Goal: Task Accomplishment & Management: Complete application form

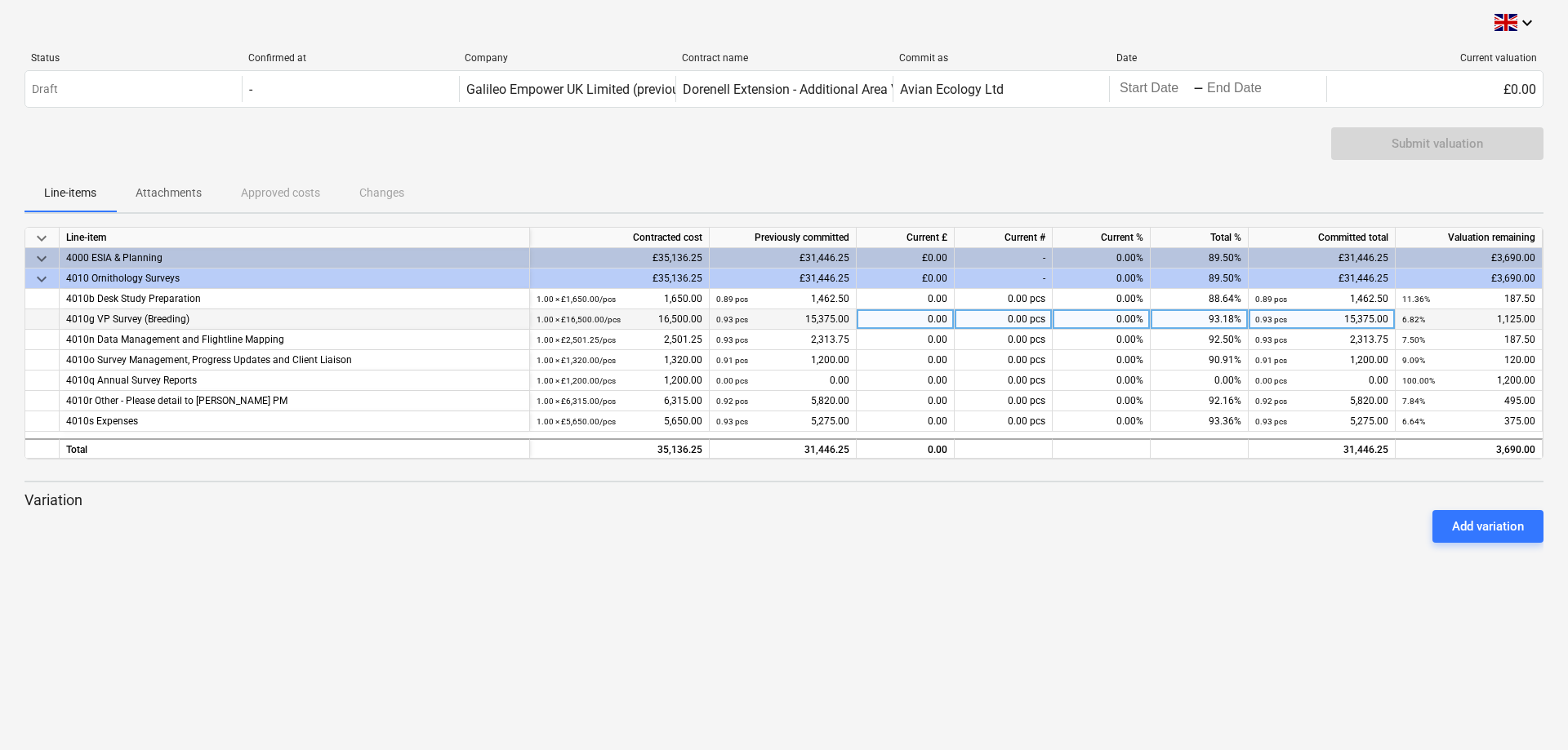
click at [884, 322] on div "0.00" at bounding box center [906, 320] width 98 height 20
type input "1125"
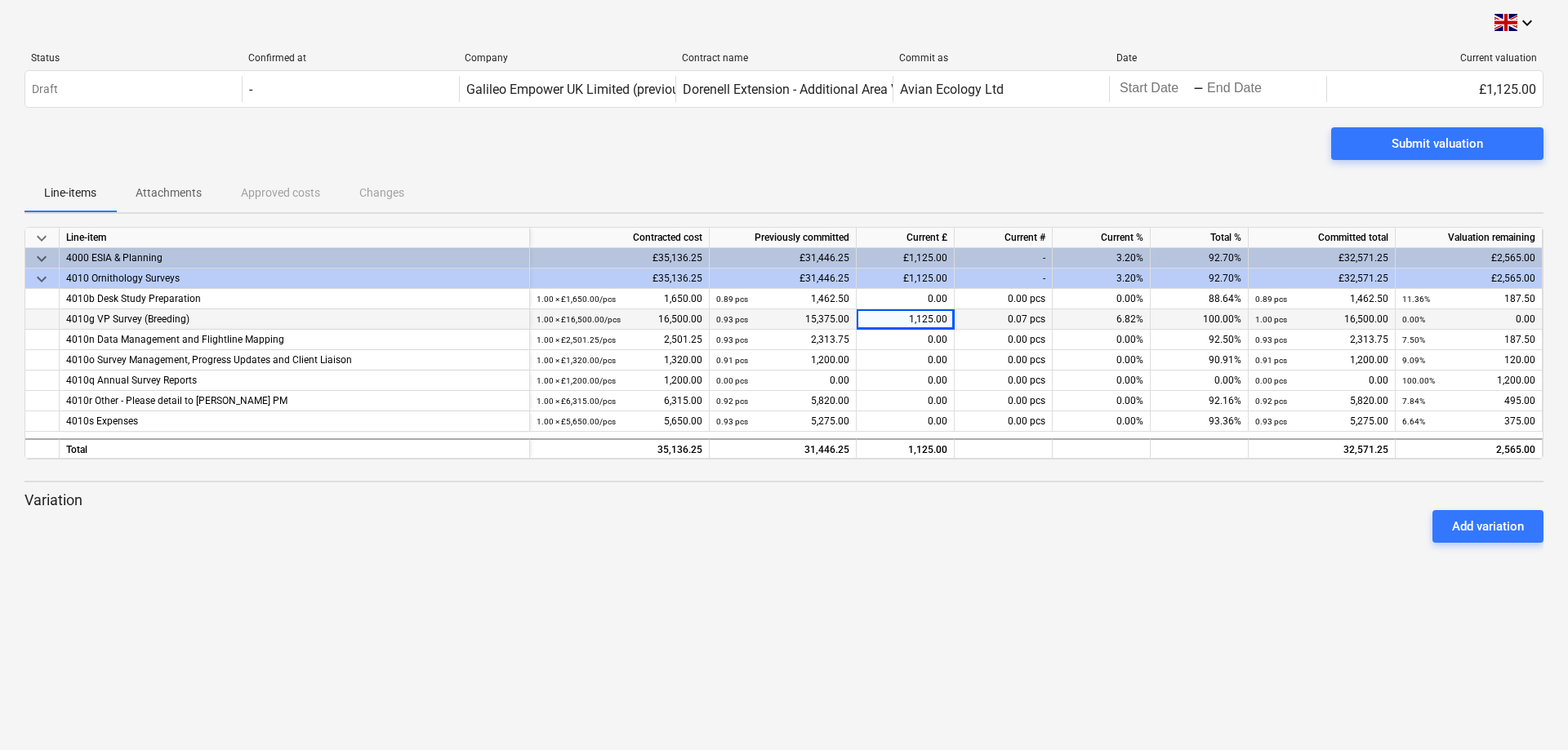
click at [774, 637] on div "keyboard_arrow_down Status Confirmed at Company Contract name Commit as Date Cu…" at bounding box center [784, 375] width 1568 height 750
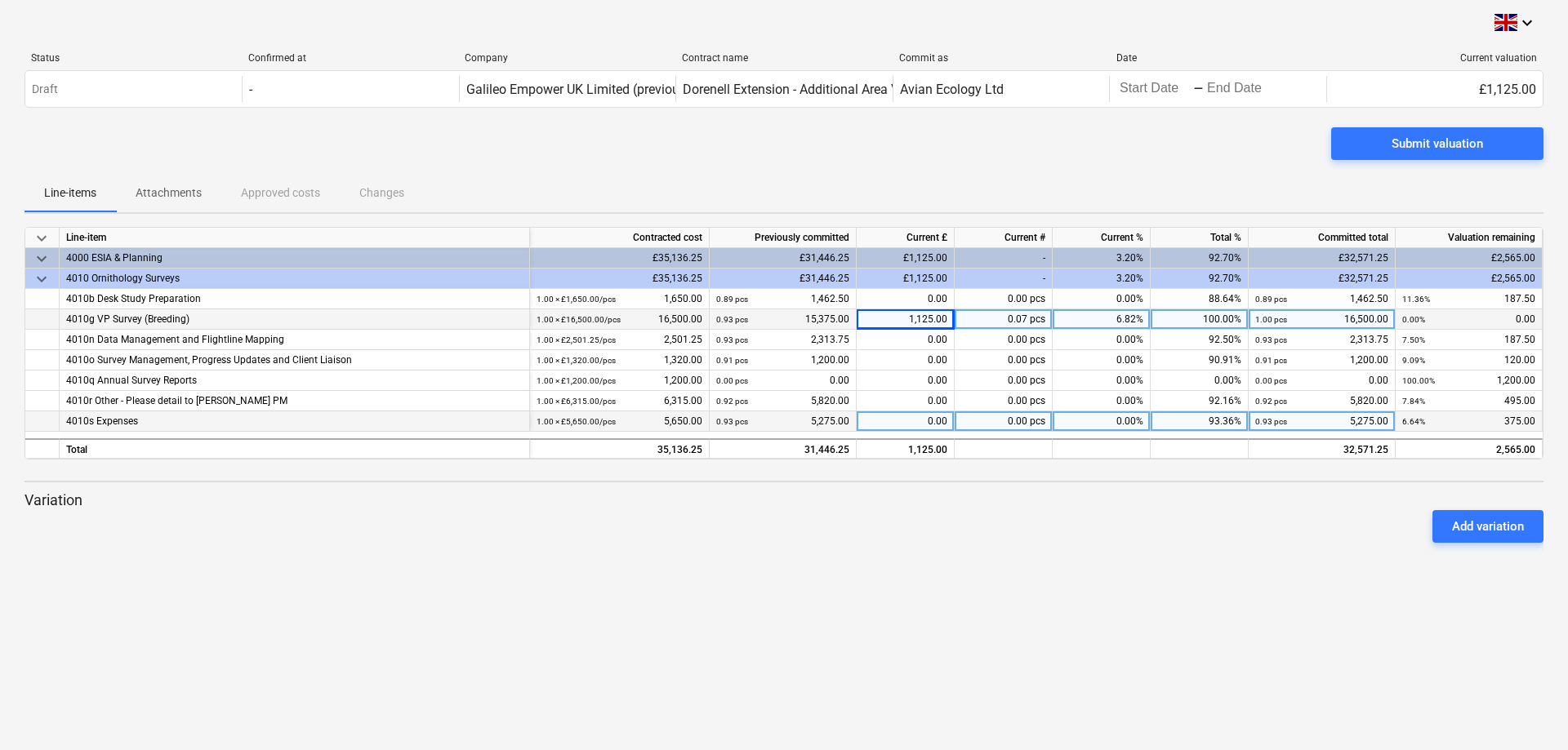
click at [890, 418] on div "0.00" at bounding box center [906, 421] width 98 height 20
type input "375"
click at [975, 601] on div "keyboard_arrow_down Status Confirmed at Company Contract name Commit as Date Cu…" at bounding box center [784, 375] width 1568 height 750
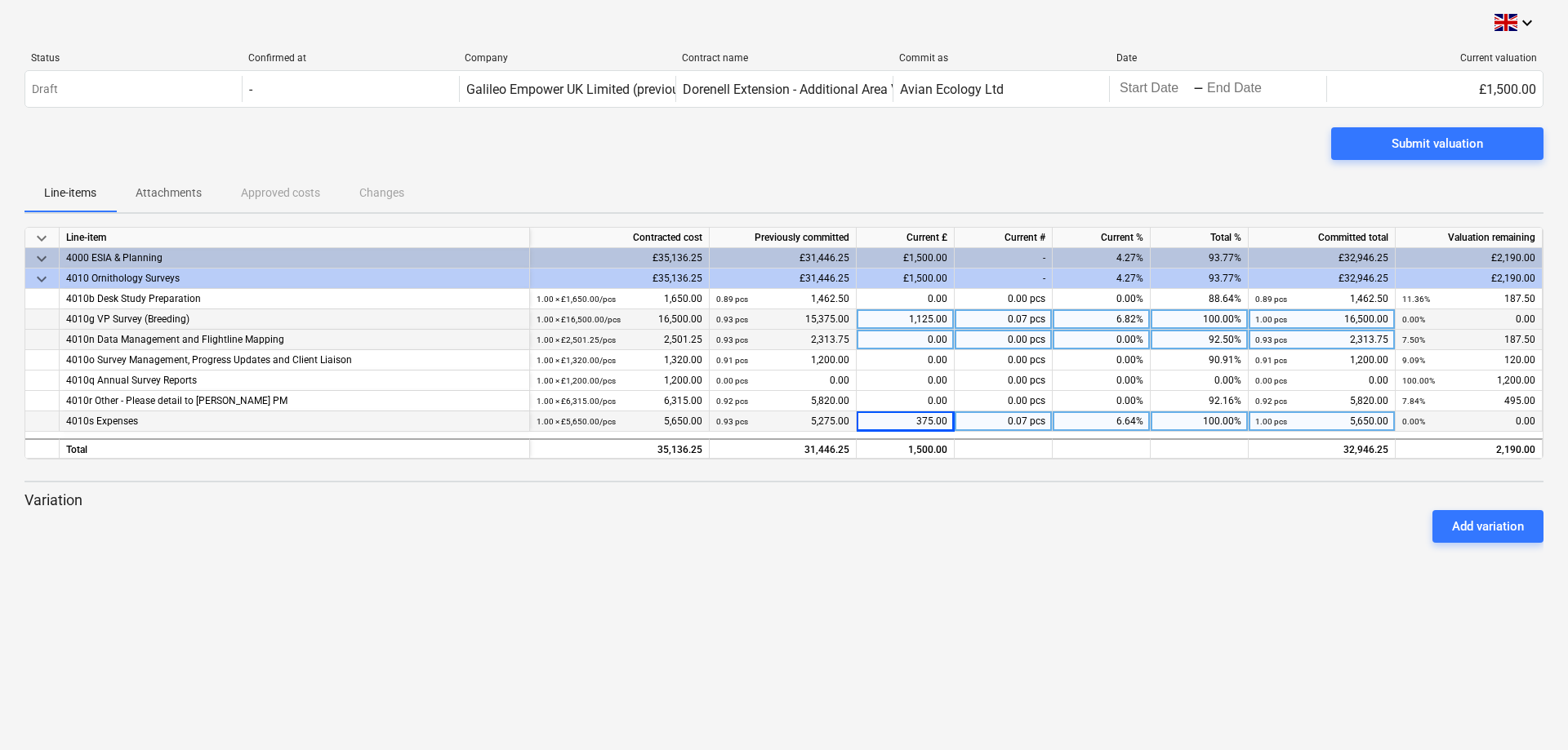
click at [923, 340] on div "0.00" at bounding box center [906, 340] width 98 height 20
type input "187.5"
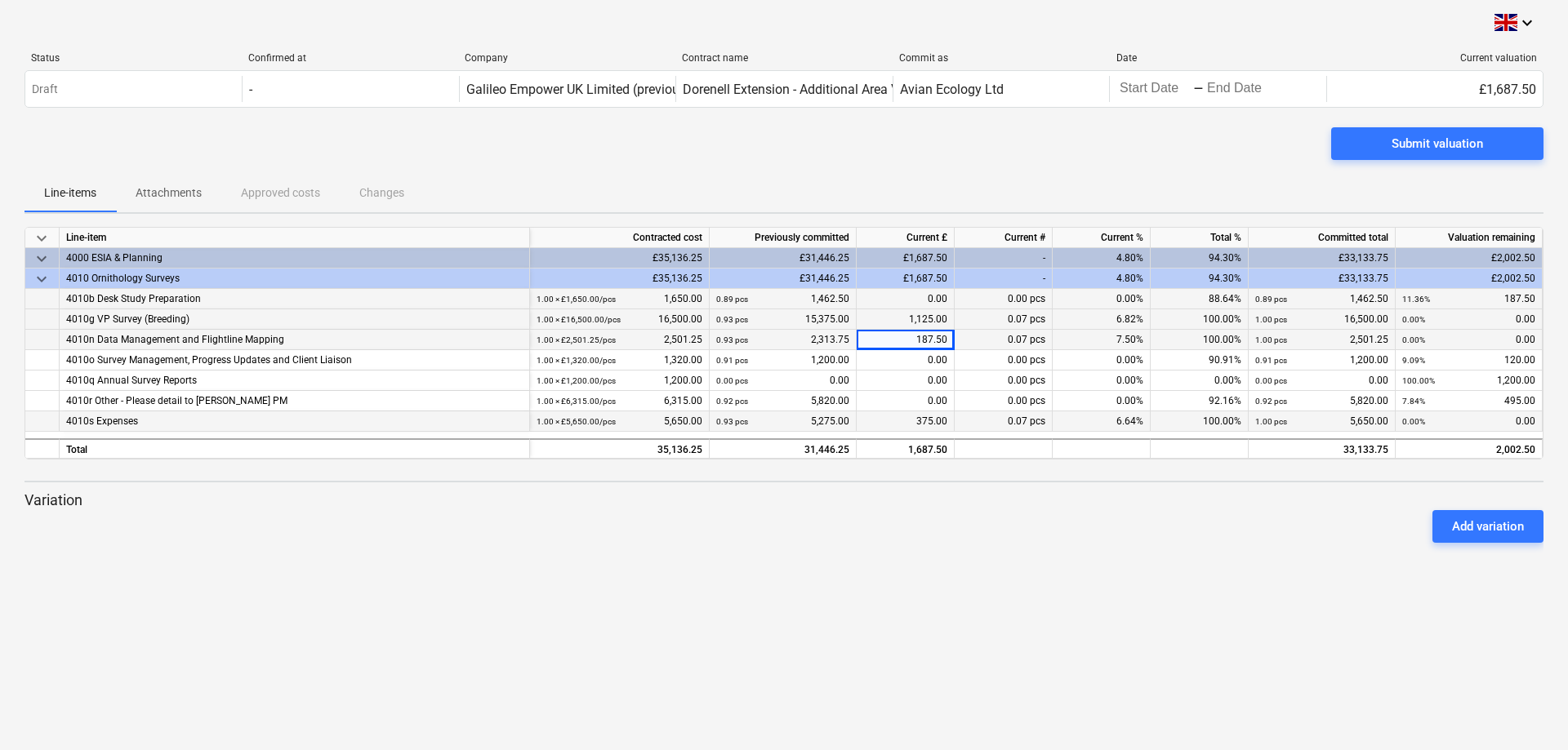
click at [885, 300] on div "0.00" at bounding box center [906, 299] width 98 height 20
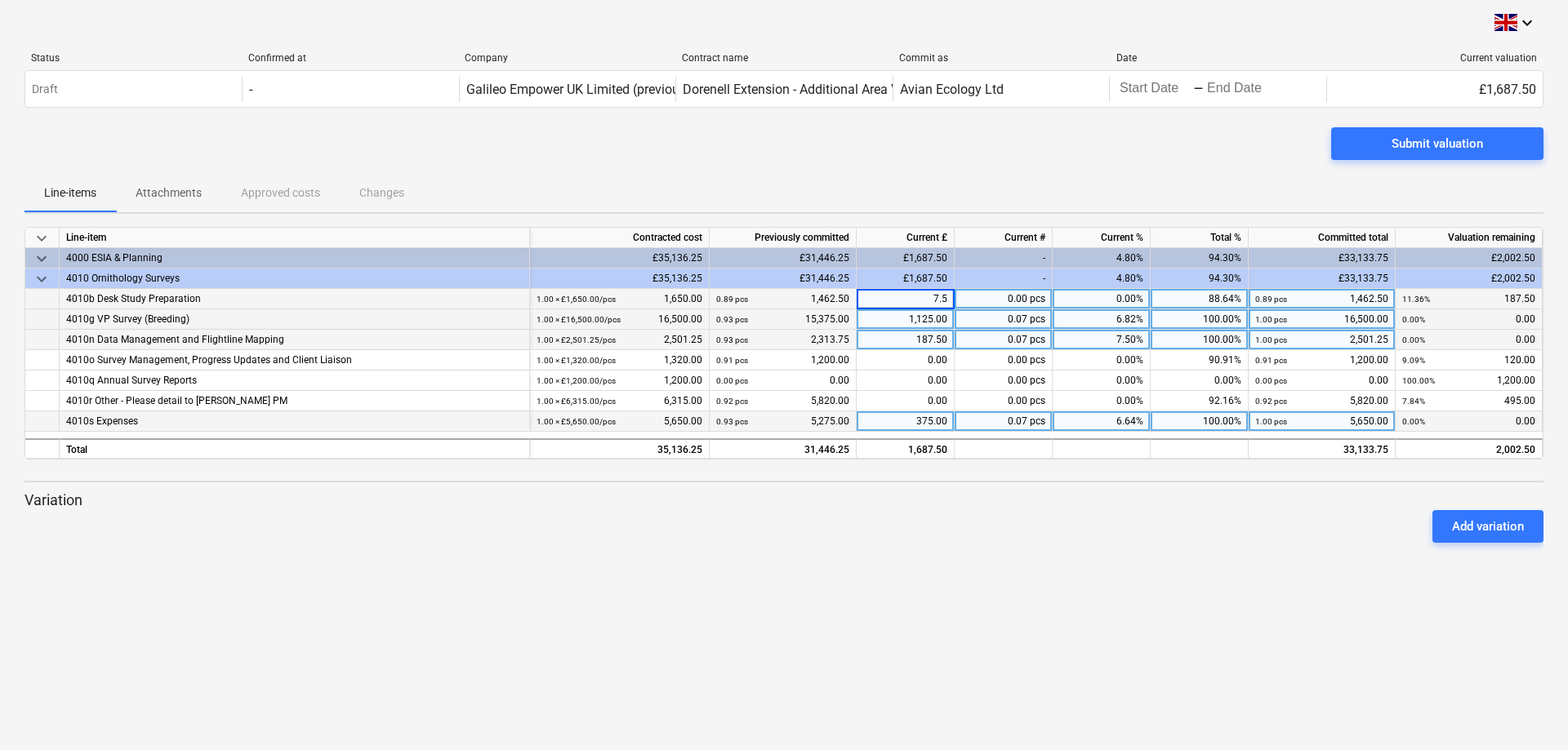
click at [916, 297] on input "7.5" at bounding box center [906, 299] width 98 height 20
type input "187.5"
click at [913, 594] on div "keyboard_arrow_down Status Confirmed at Company Contract name Commit as Date Cu…" at bounding box center [784, 375] width 1568 height 750
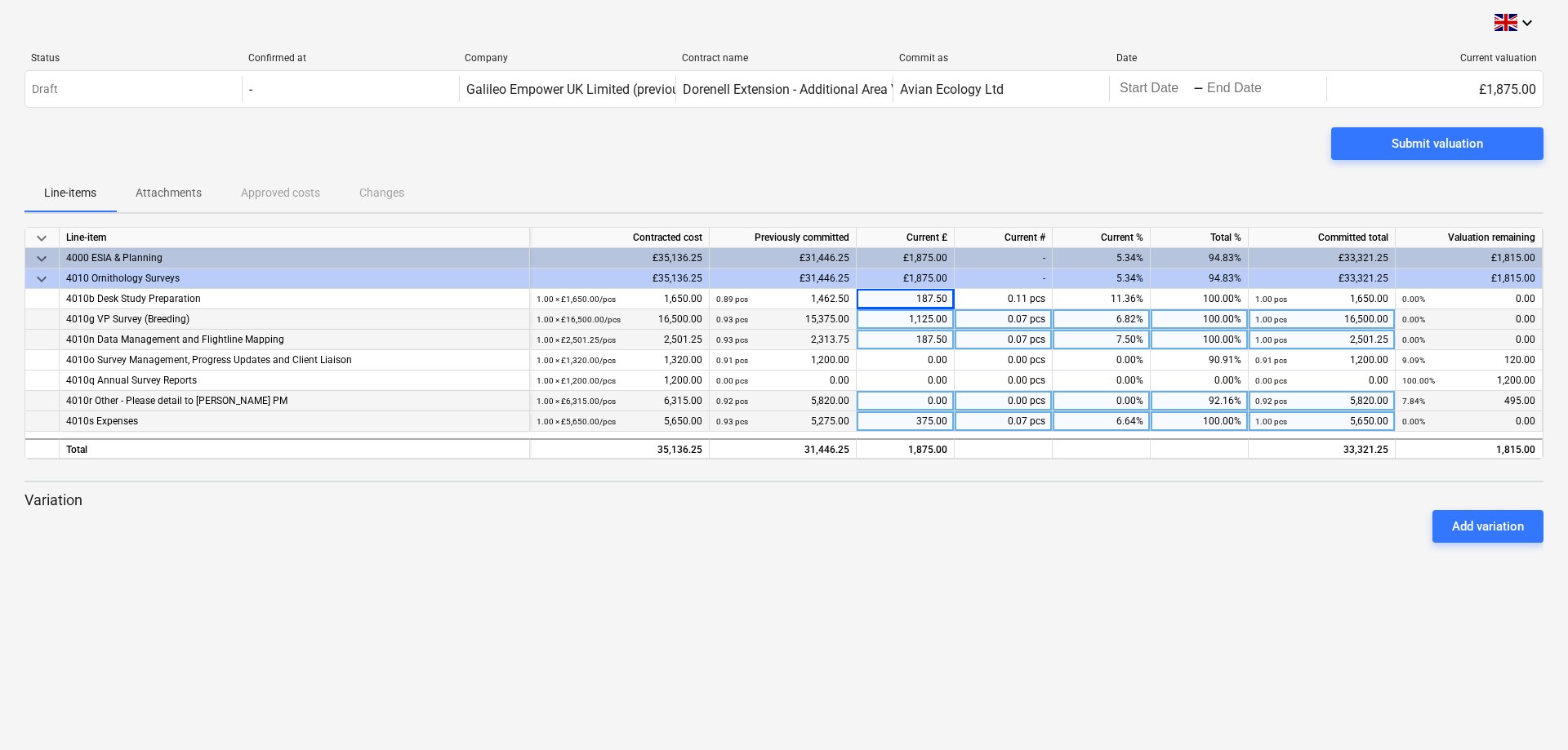
click at [900, 401] on div "0.00" at bounding box center [906, 401] width 98 height 20
type input "495"
click at [918, 580] on div "keyboard_arrow_down Status Confirmed at Company Contract name Commit as Date Cu…" at bounding box center [784, 375] width 1568 height 750
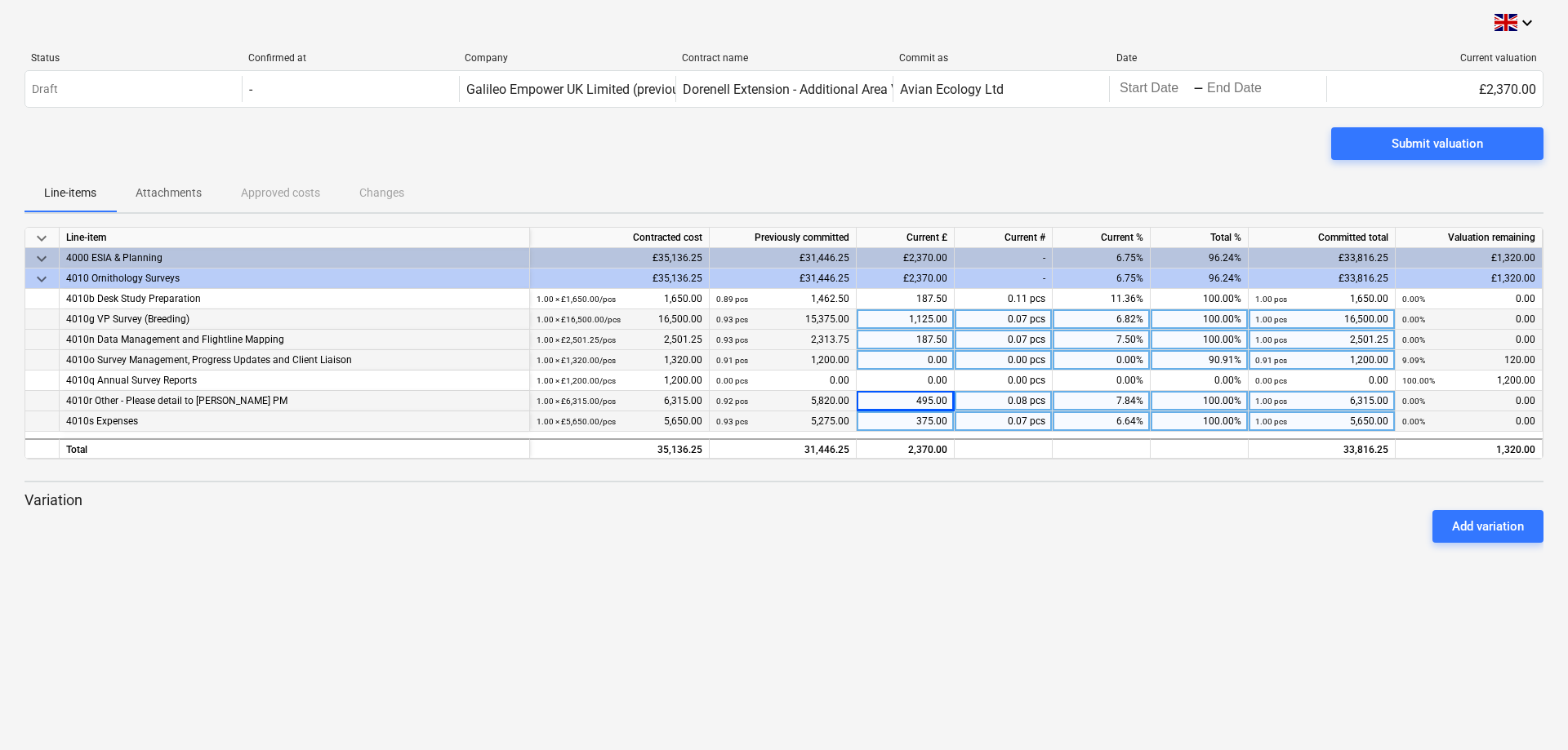
click at [888, 362] on div "0.00" at bounding box center [906, 361] width 98 height 20
type input "120"
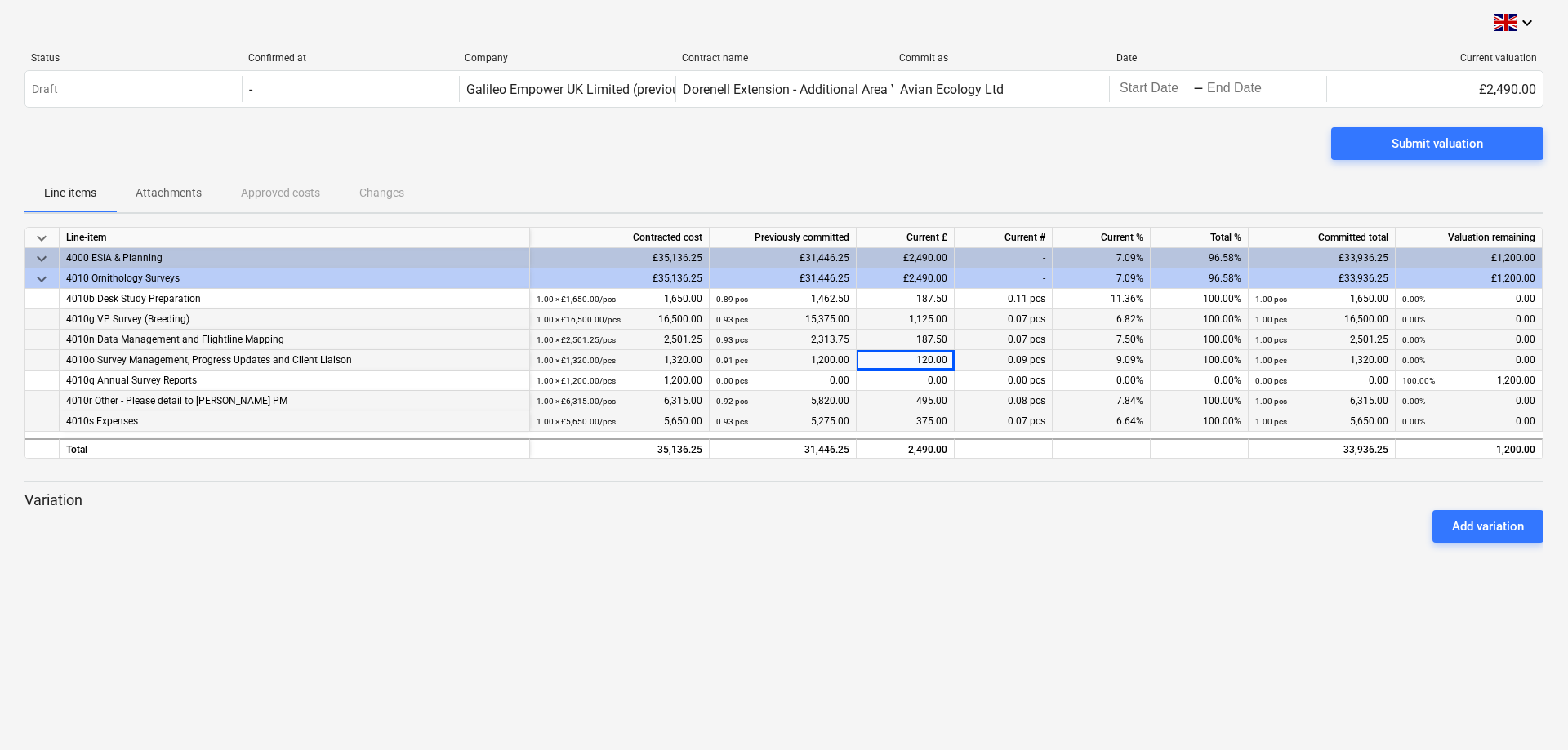
click at [967, 653] on div "keyboard_arrow_down Status Confirmed at Company Contract name Commit as Date Cu…" at bounding box center [784, 375] width 1568 height 750
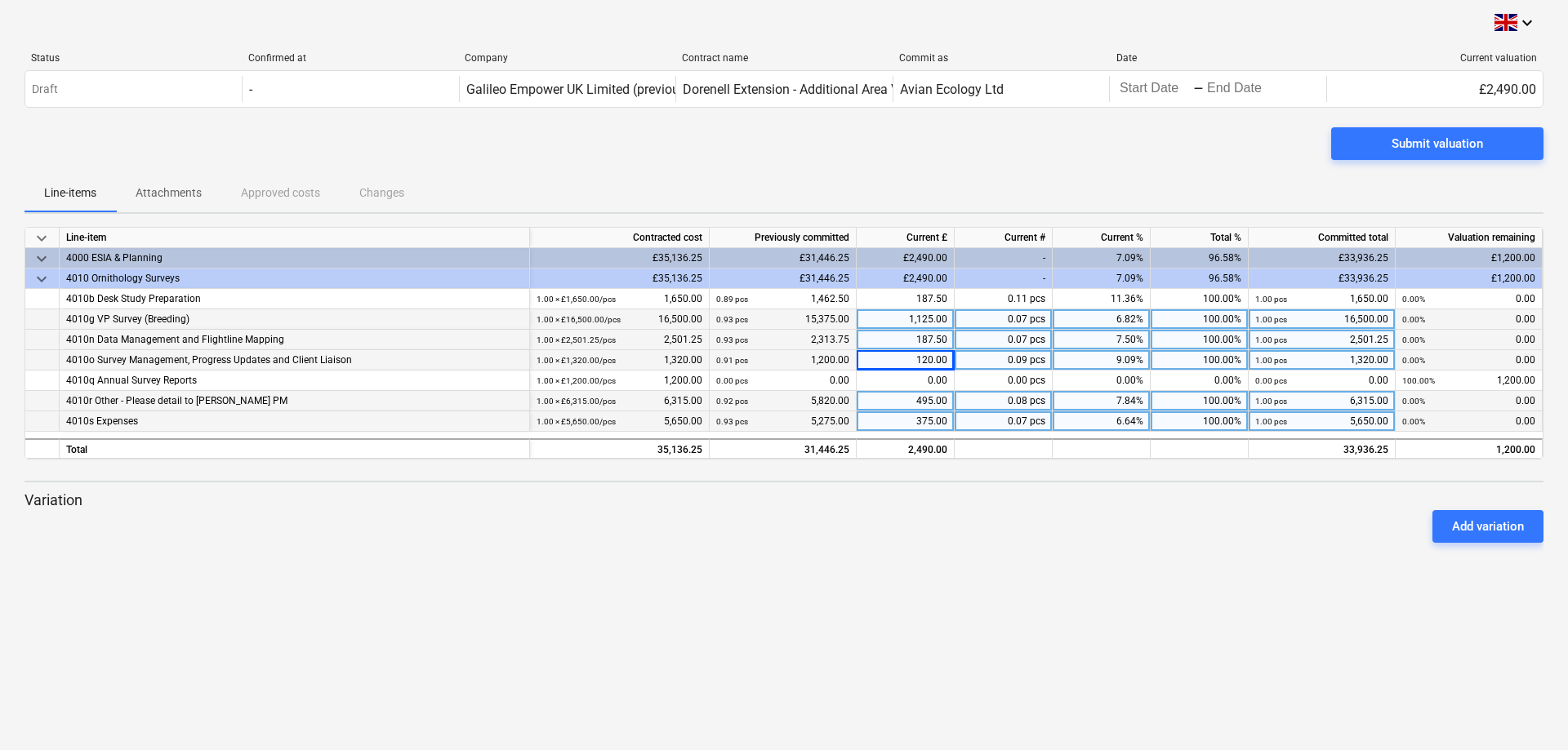
click at [978, 170] on div "Submit valuation" at bounding box center [784, 150] width 1519 height 46
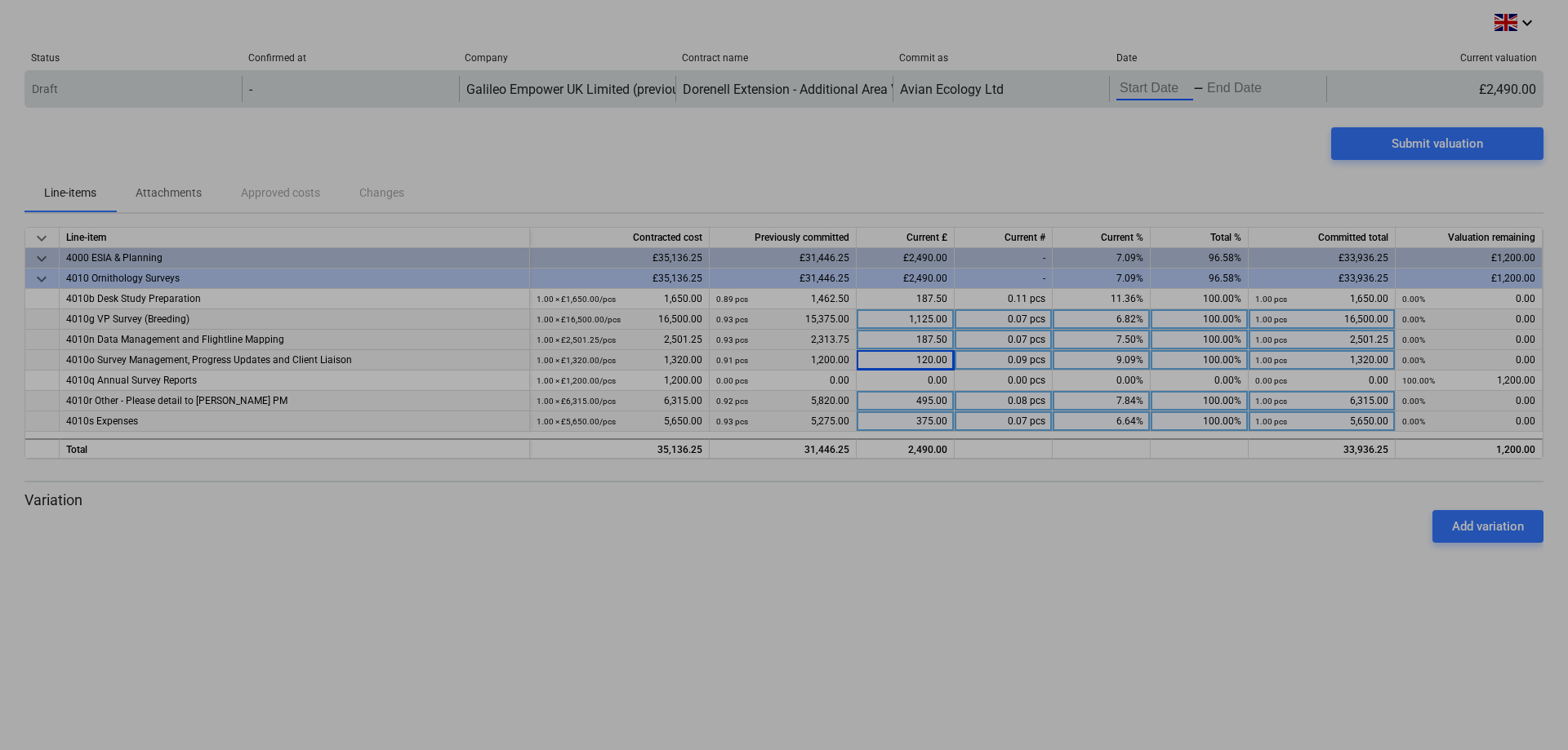
click at [1159, 78] on body "keyboard_arrow_down Status Confirmed at Company Contract name Commit as Date Cu…" at bounding box center [784, 375] width 1568 height 750
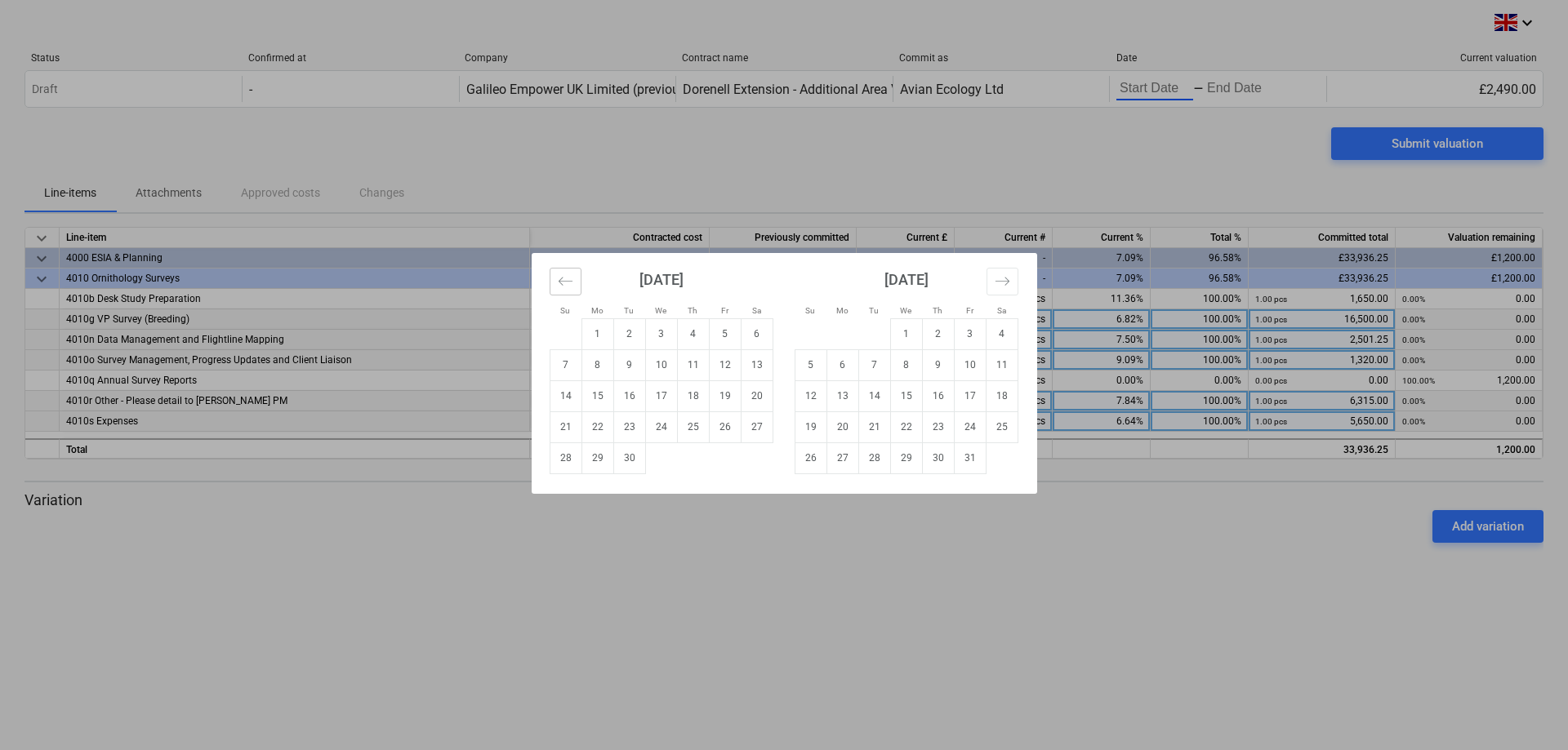
click at [565, 283] on icon "Move backward to switch to the previous month." at bounding box center [566, 282] width 16 height 16
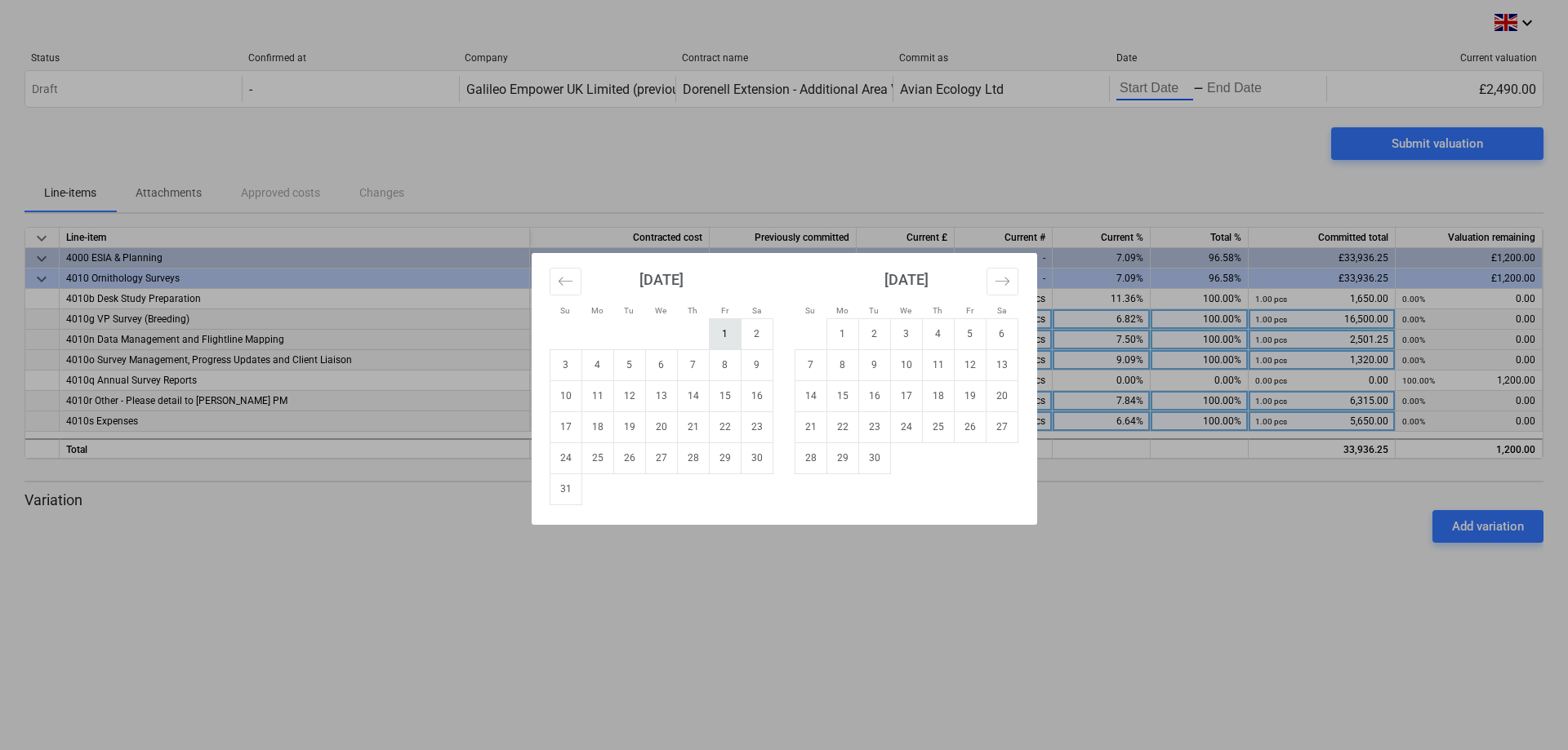
click at [718, 335] on td "1" at bounding box center [724, 334] width 32 height 31
type input "[DATE]"
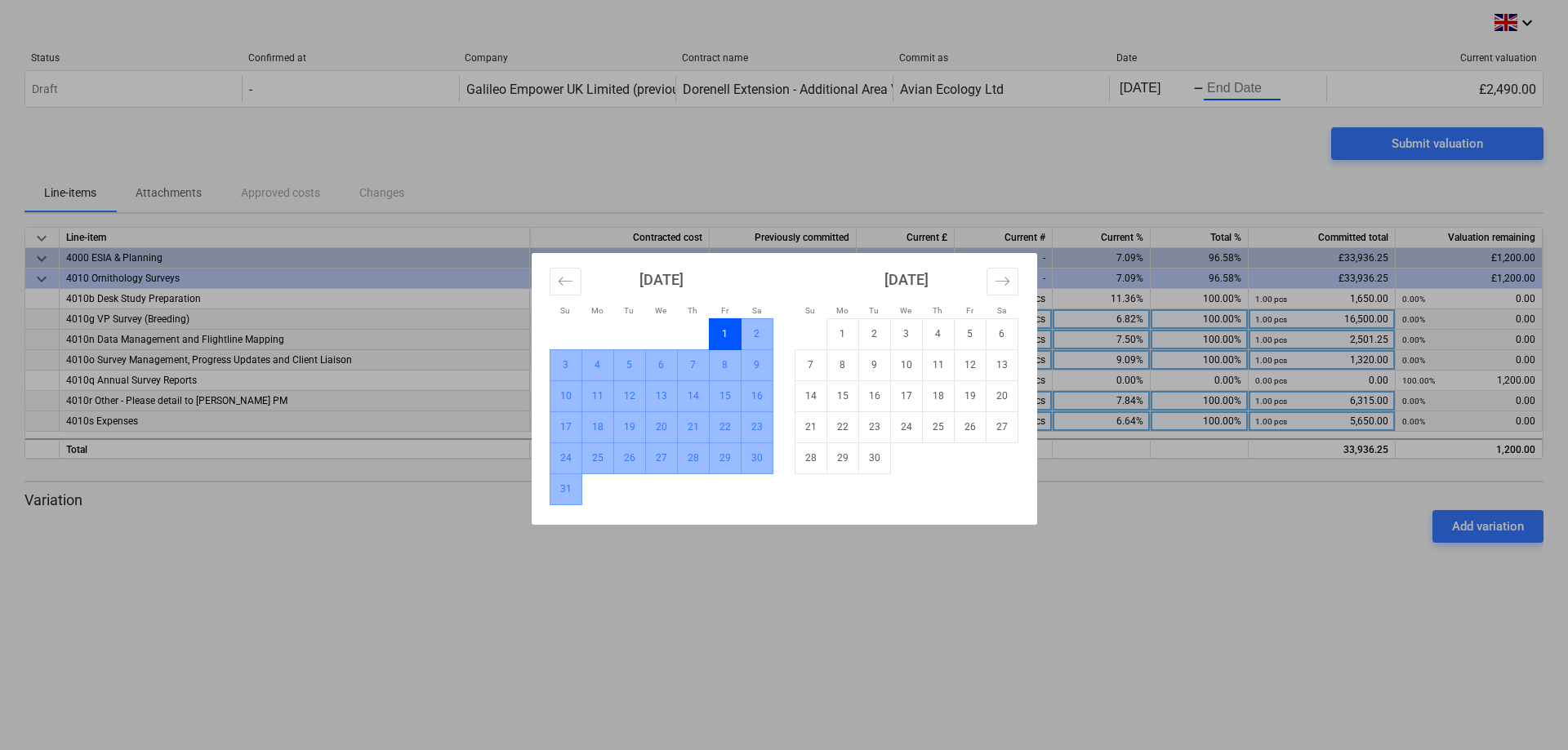
click at [568, 494] on td "31" at bounding box center [566, 488] width 32 height 31
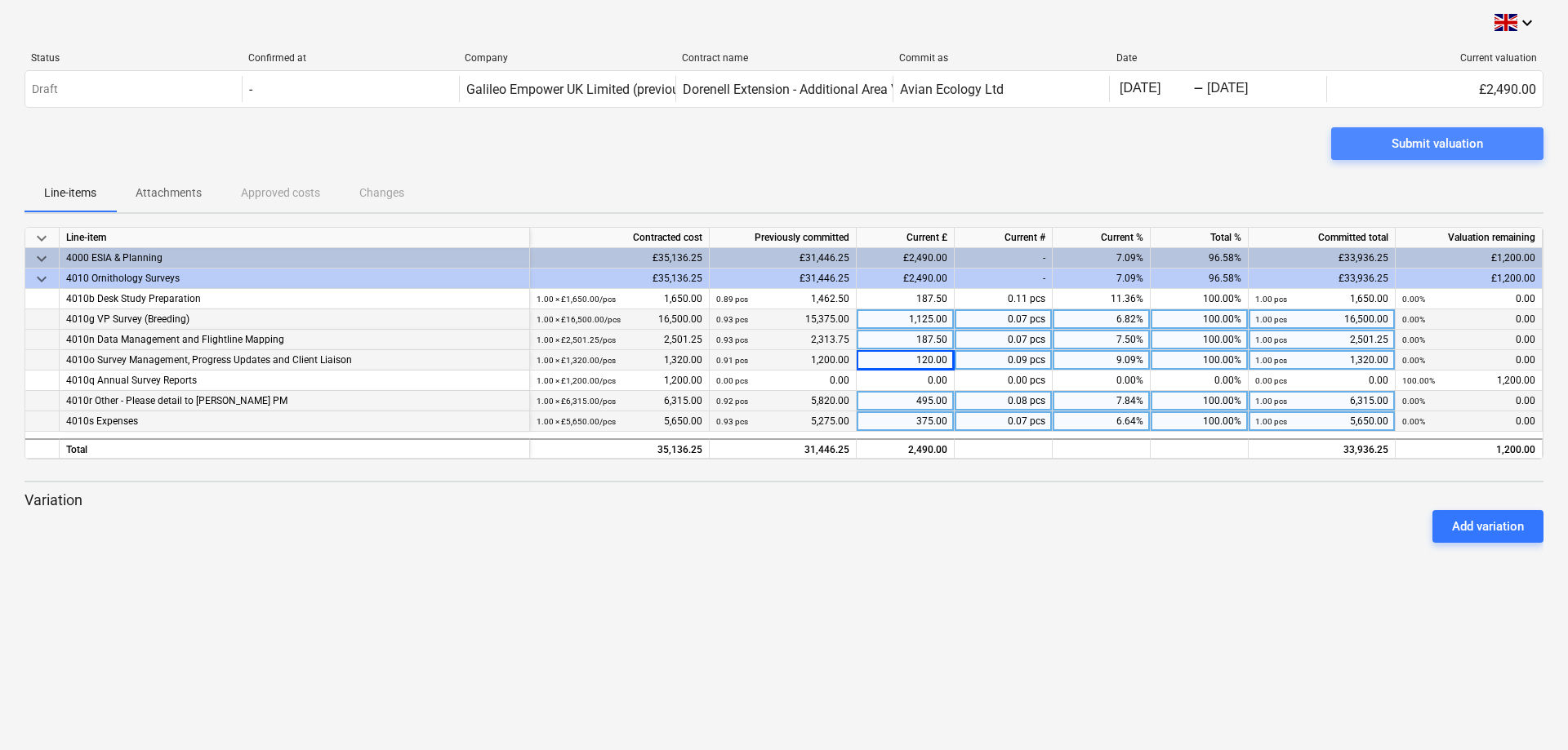
click at [1428, 140] on div "Submit valuation" at bounding box center [1437, 143] width 92 height 21
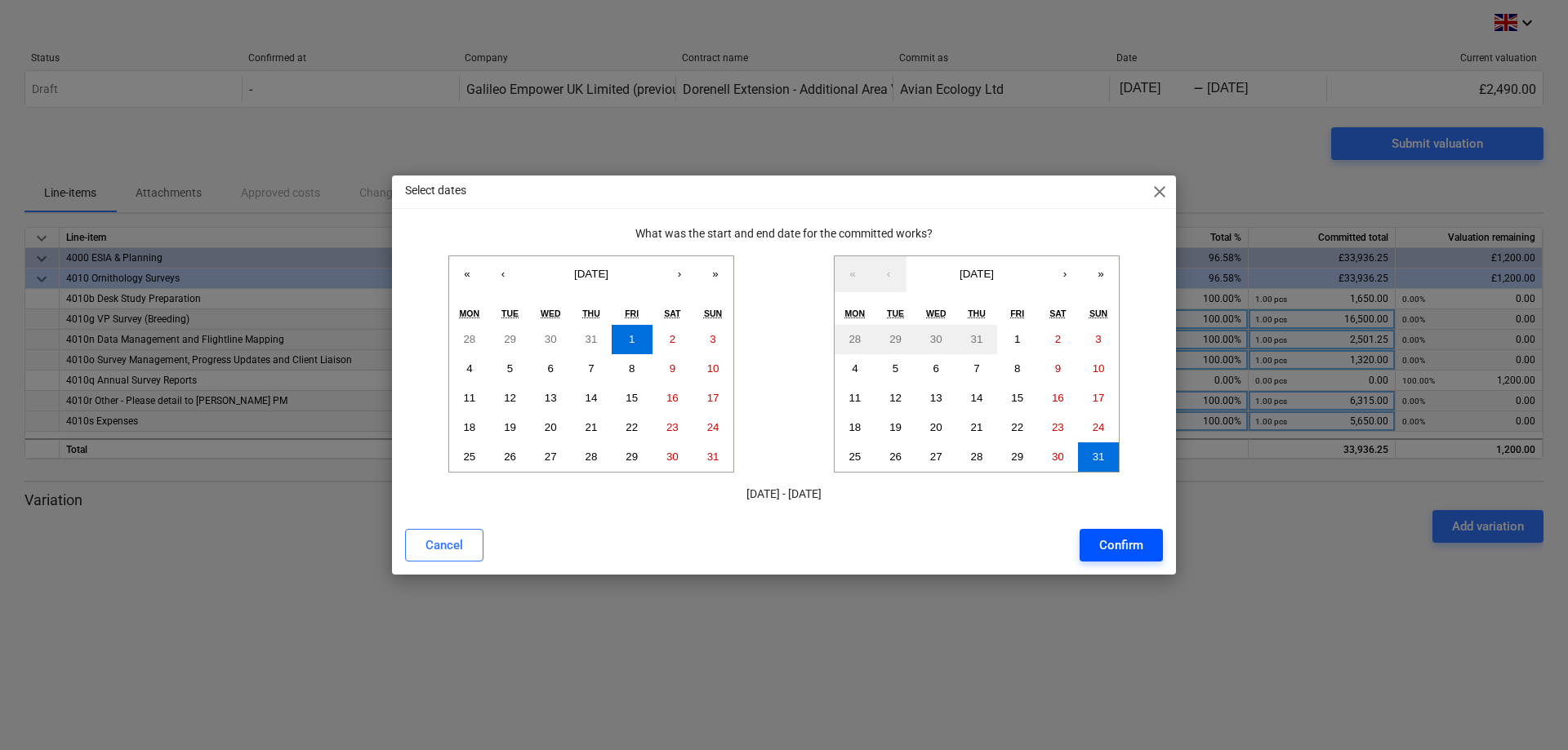
click at [1133, 547] on div "Confirm" at bounding box center [1121, 545] width 44 height 21
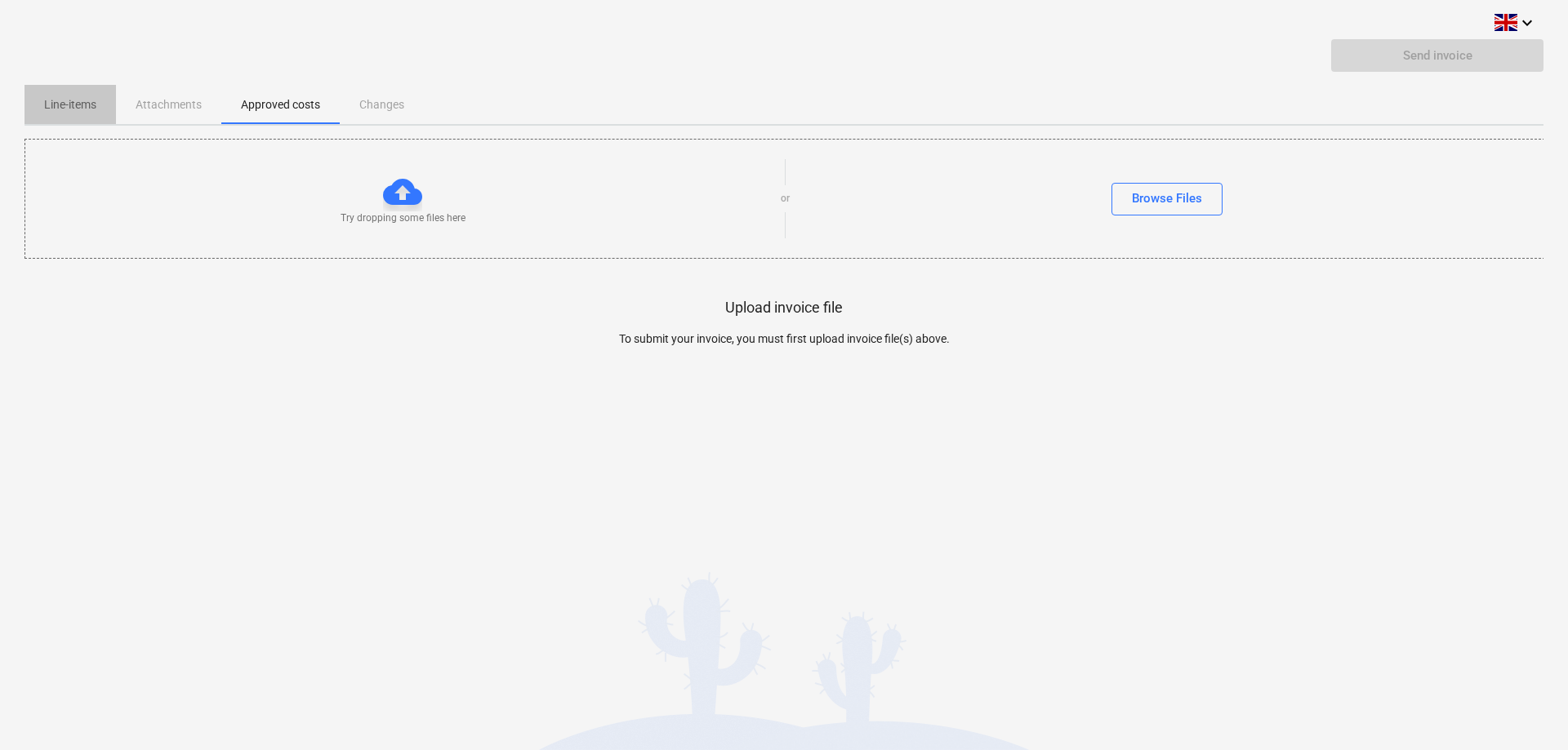
click at [54, 97] on p "Line-items" at bounding box center [70, 105] width 52 height 17
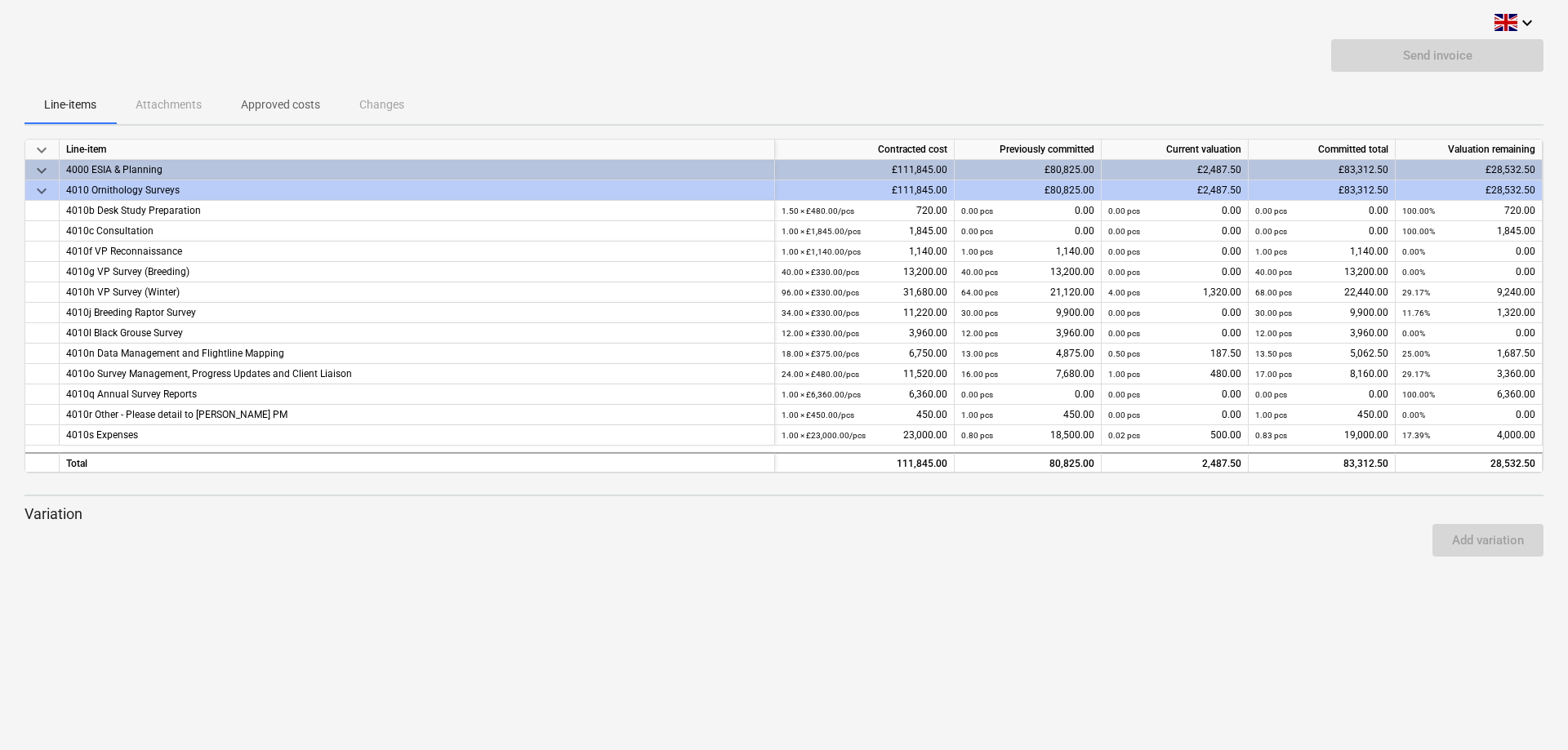
click at [286, 111] on p "Approved costs" at bounding box center [281, 105] width 80 height 17
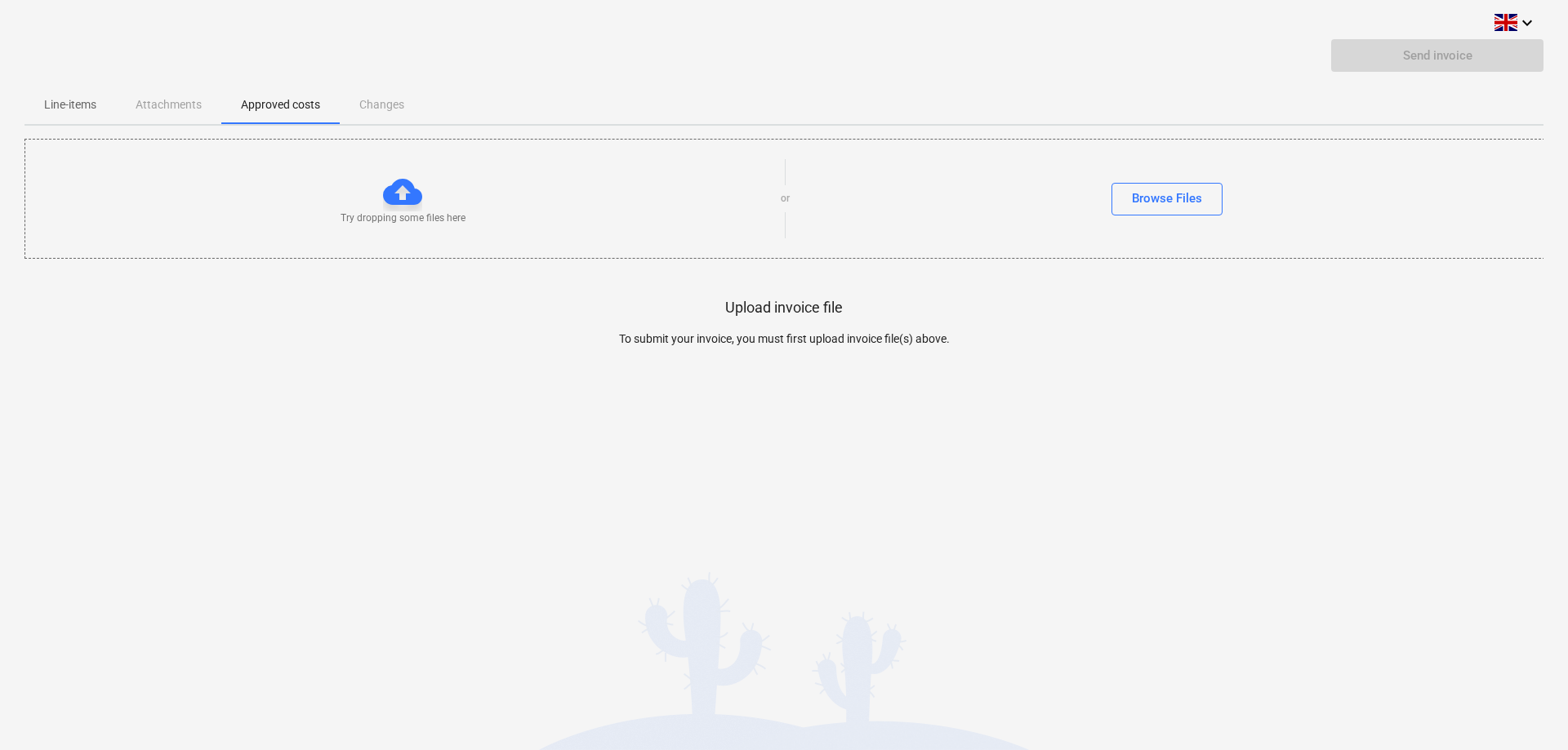
click at [1173, 180] on div "Try dropping some files here or Browse Files" at bounding box center [784, 198] width 1519 height 93
click at [1171, 186] on button "Browse Files" at bounding box center [1167, 199] width 111 height 33
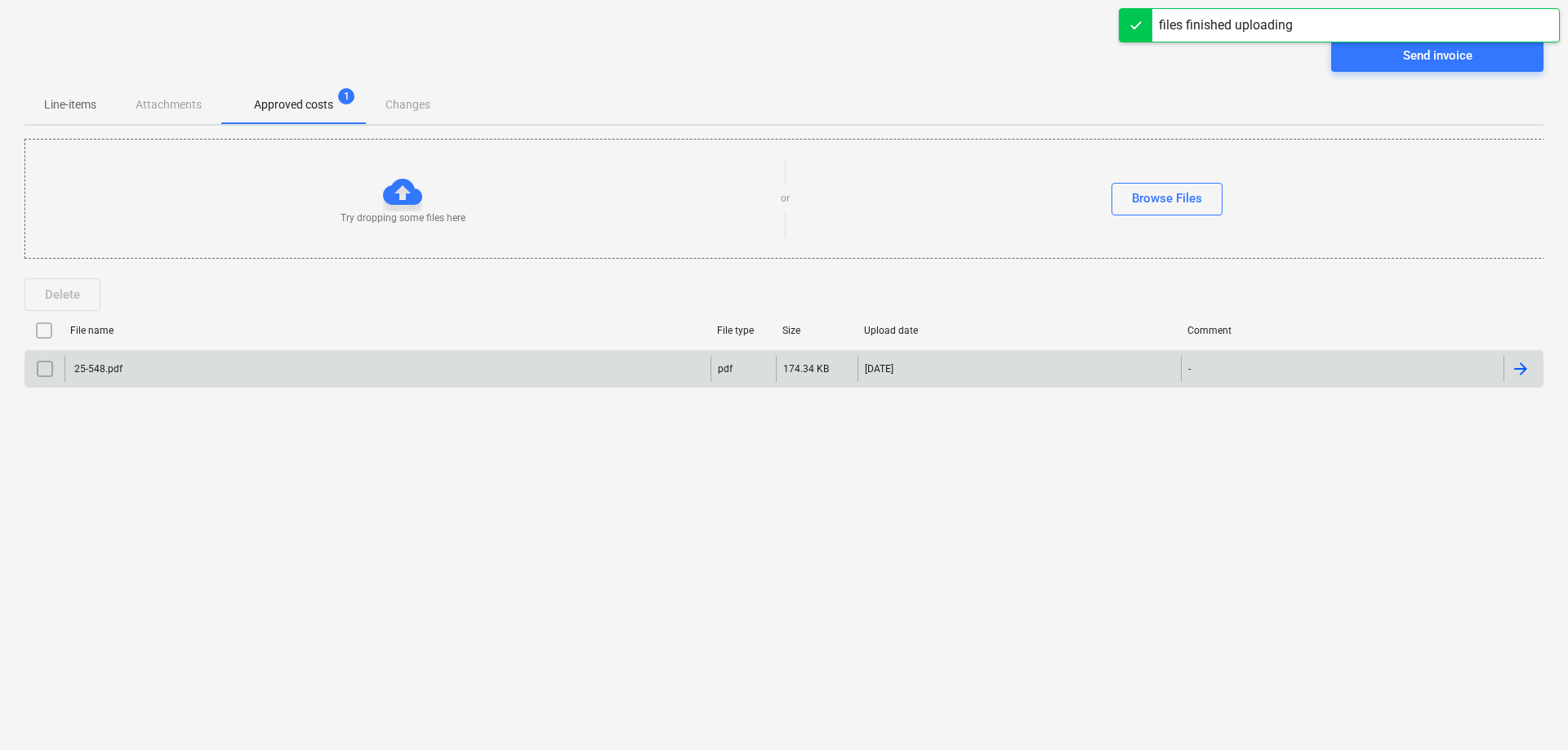
click at [107, 369] on div "25-548.pdf" at bounding box center [97, 369] width 51 height 11
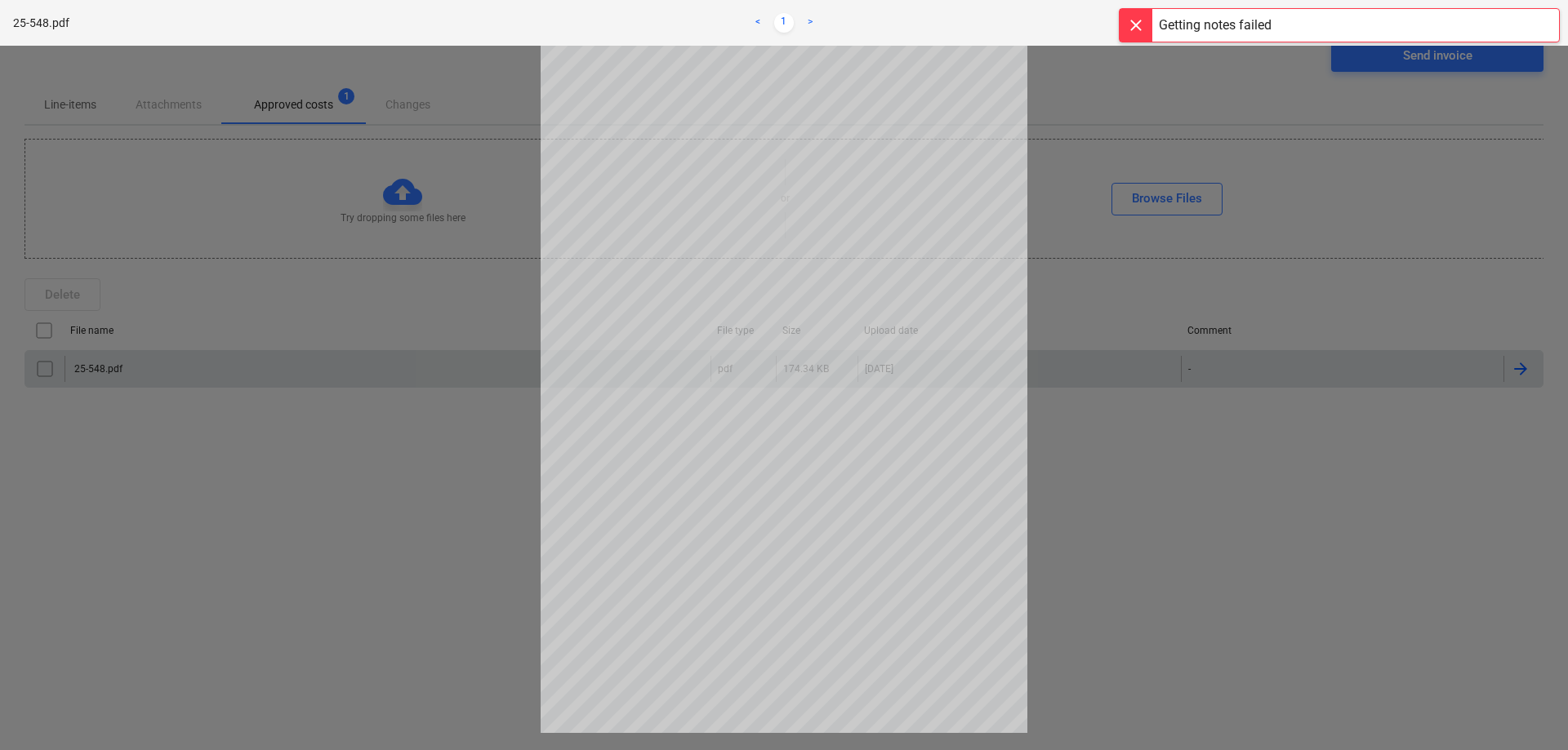
click at [409, 509] on div at bounding box center [784, 397] width 1568 height 704
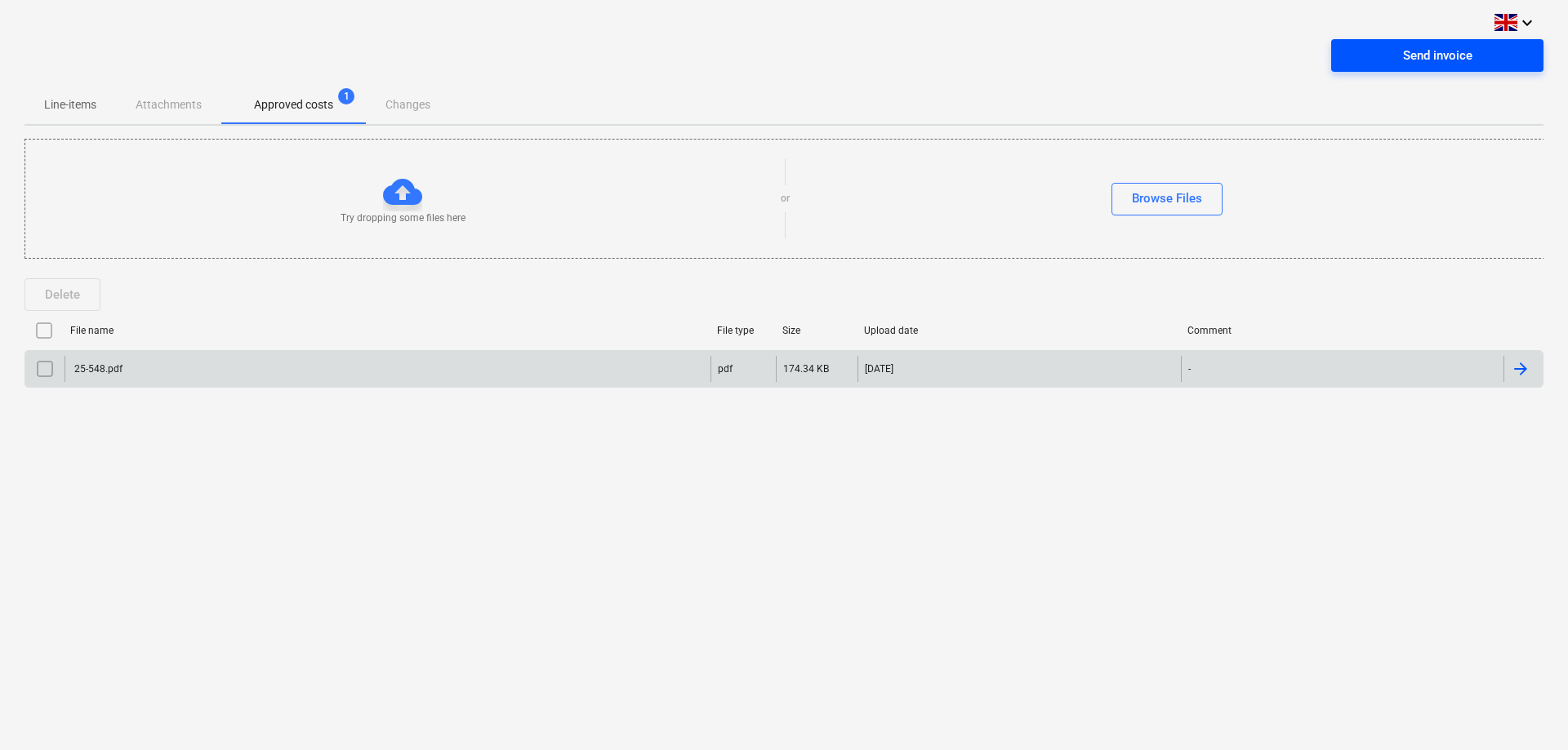
click at [1452, 57] on div "Send invoice" at bounding box center [1437, 55] width 70 height 21
